Goal: Information Seeking & Learning: Learn about a topic

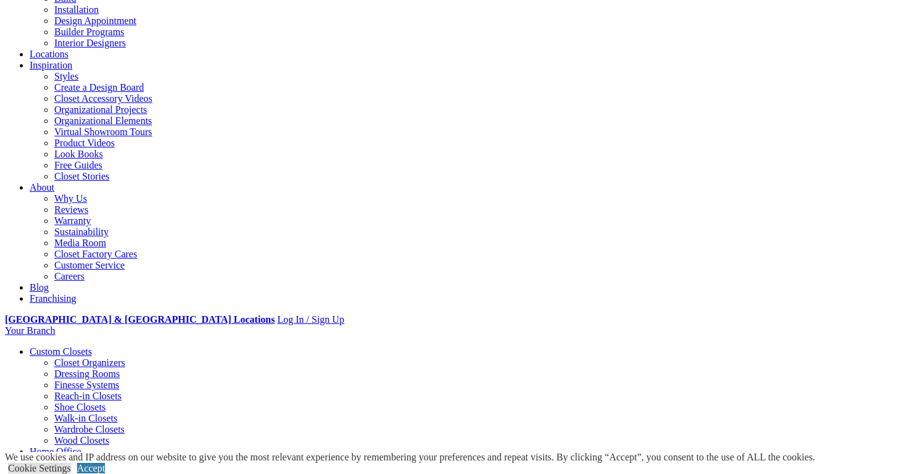
scroll to position [165, 0]
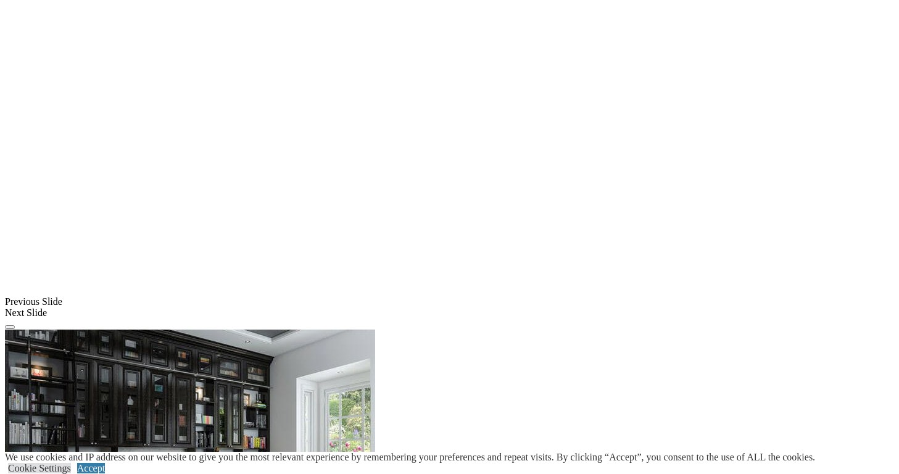
scroll to position [889, 0]
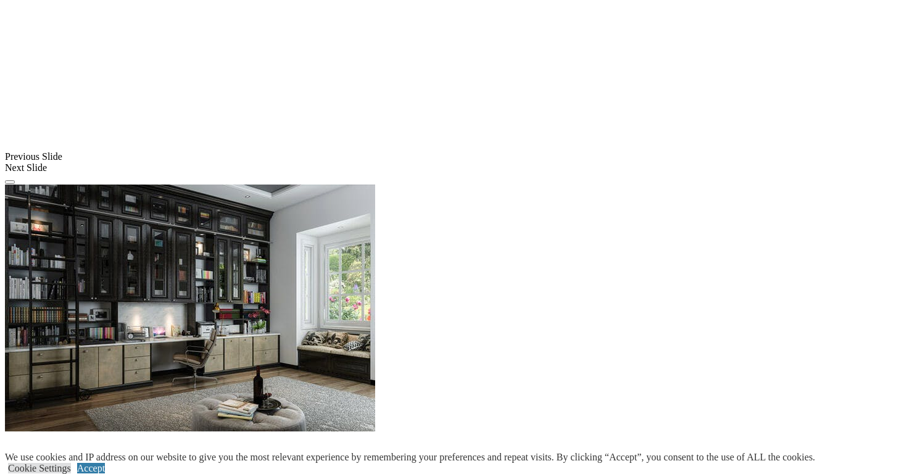
scroll to position [1026, 0]
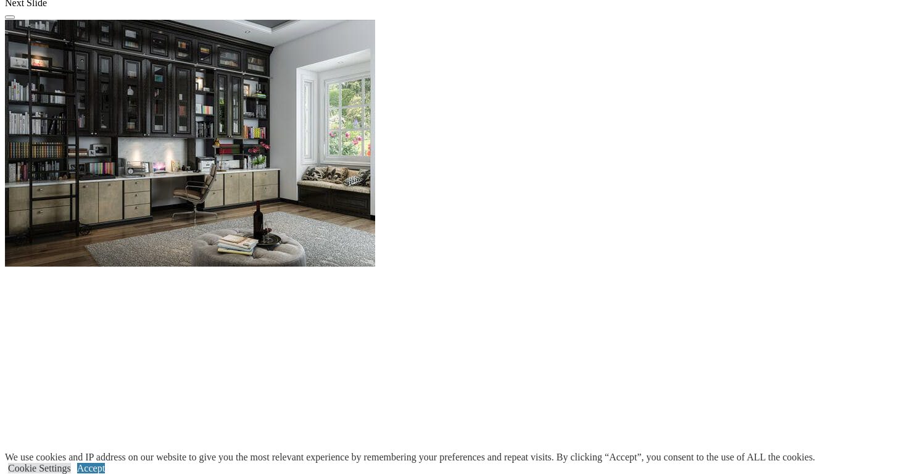
scroll to position [1192, 0]
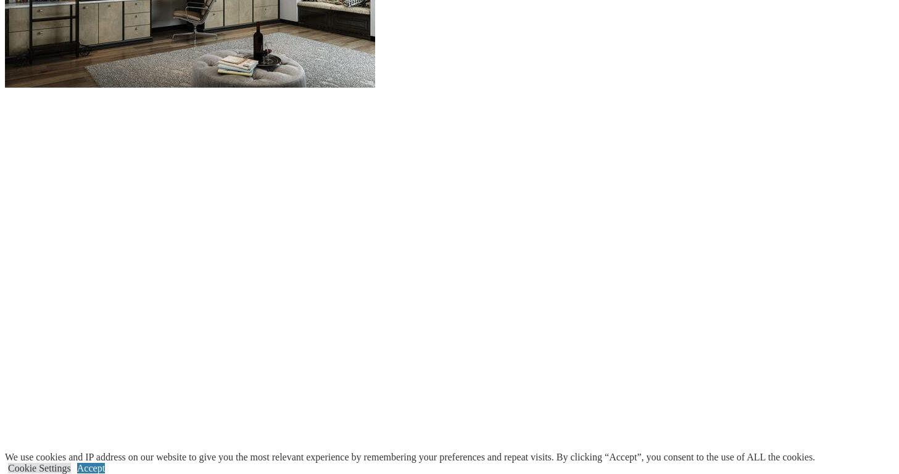
scroll to position [1362, 0]
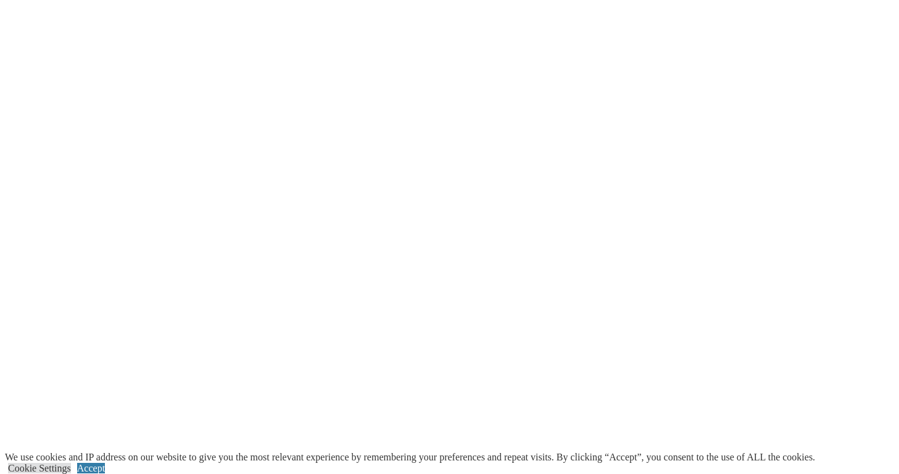
scroll to position [1633, 0]
